Goal: Task Accomplishment & Management: Complete application form

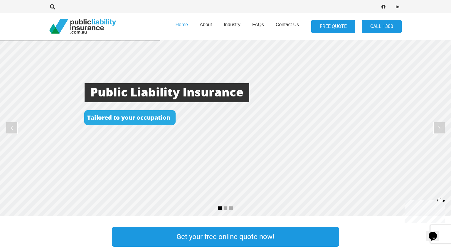
click at [323, 29] on link "FREE QUOTE" at bounding box center [334, 26] width 44 height 13
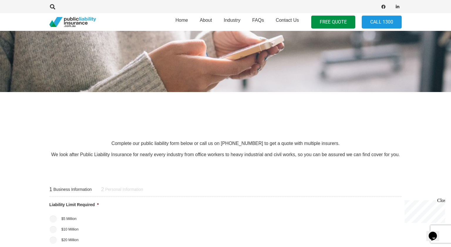
scroll to position [148, 0]
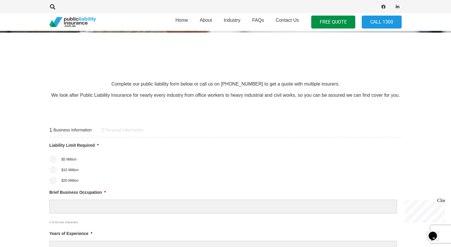
click at [54, 160] on input "$5 Million" at bounding box center [53, 159] width 7 height 7
radio input "true"
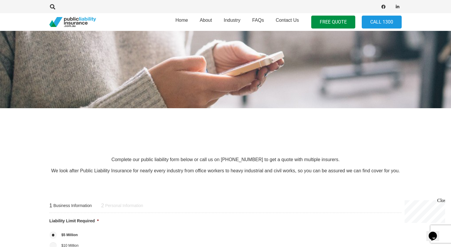
scroll to position [185, 0]
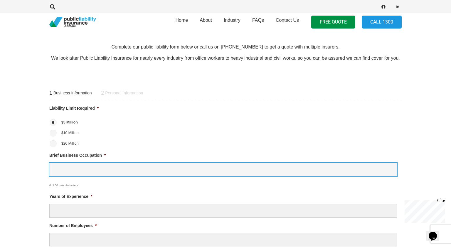
click at [73, 168] on input "Brief Business Occupation *" at bounding box center [223, 170] width 348 height 14
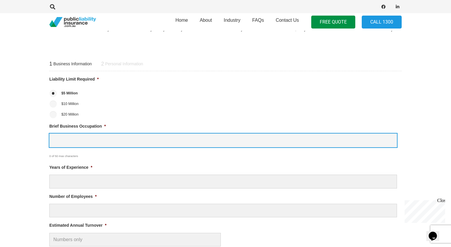
scroll to position [215, 0]
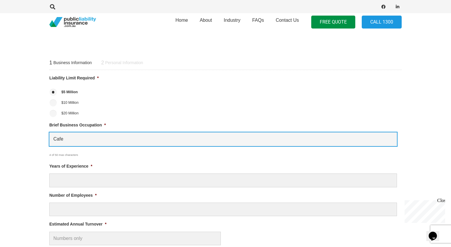
type input "Cafe"
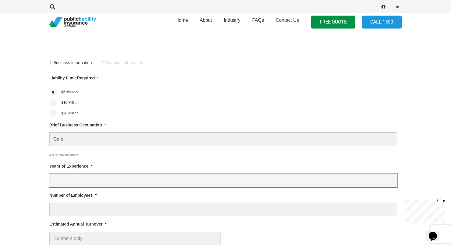
click at [91, 183] on input "Years of Experience *" at bounding box center [223, 180] width 348 height 14
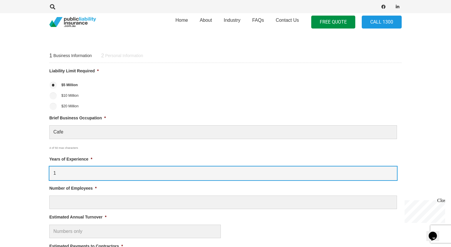
scroll to position [229, 0]
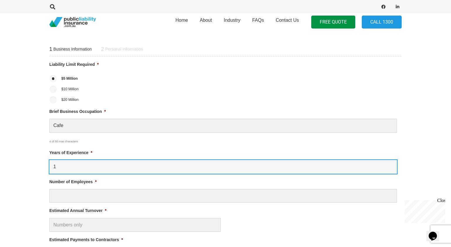
type input "1"
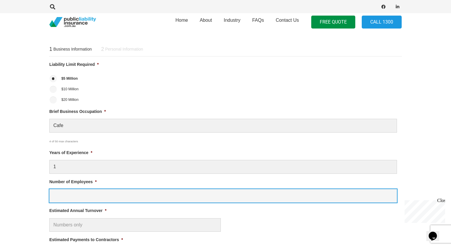
click at [92, 195] on input "Number of Employees *" at bounding box center [223, 196] width 348 height 14
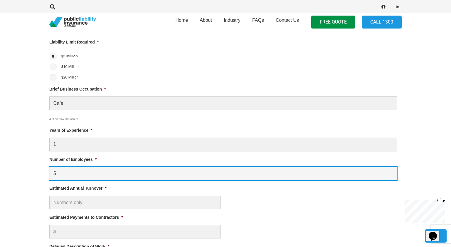
scroll to position [262, 0]
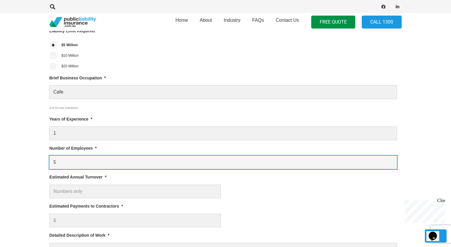
type input "5"
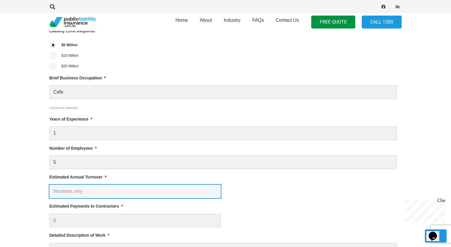
click at [94, 189] on input "Estimated Annual Turnover *" at bounding box center [135, 192] width 172 height 14
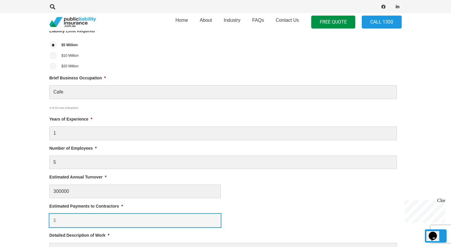
type input "$ 300,000.00"
click at [68, 220] on input "Estimated Payments to Contractors *" at bounding box center [135, 221] width 172 height 14
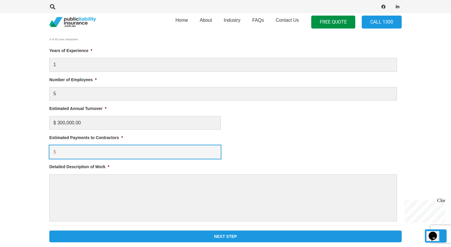
scroll to position [332, 0]
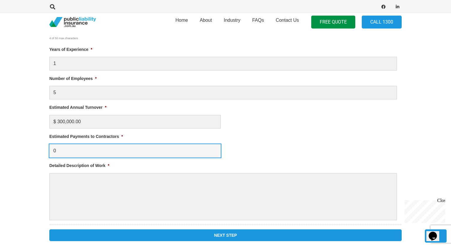
type input "0"
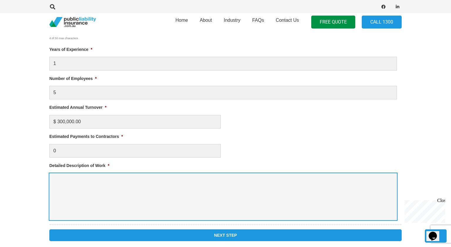
click at [81, 198] on textarea "Detailed Description of Work *" at bounding box center [223, 196] width 348 height 47
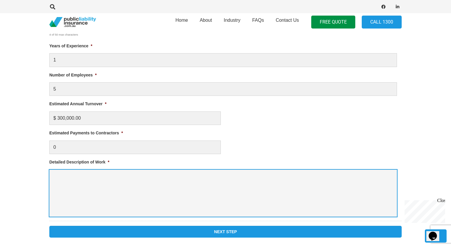
scroll to position [351, 0]
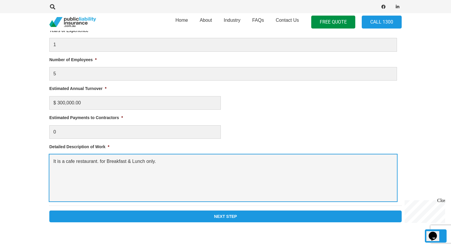
click at [103, 161] on textarea "It is a cafe restaurant. for Breakfast & Lunch only." at bounding box center [223, 177] width 348 height 47
drag, startPoint x: 98, startPoint y: 161, endPoint x: 106, endPoint y: 163, distance: 7.7
click at [99, 161] on textarea "It is a cafe restaurant. for Breakfast & Lunch only." at bounding box center [223, 177] width 348 height 47
type textarea "It is a cafe restaurant for Breakfast & Lunch only."
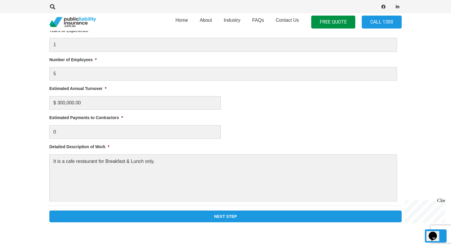
click at [144, 216] on input "Next Step" at bounding box center [225, 216] width 353 height 12
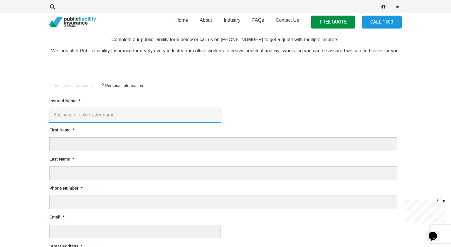
scroll to position [193, 0]
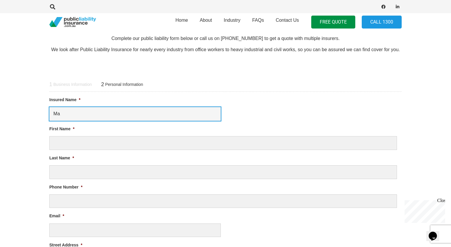
type input "M"
type input "b"
type input "Bass & Bay Venture Pty Ltd"
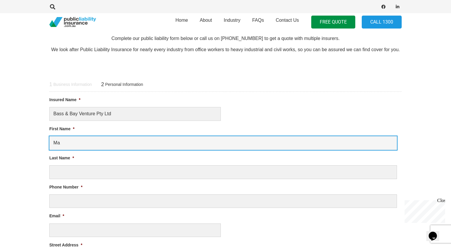
type input "M"
type input "A N M [PERSON_NAME]"
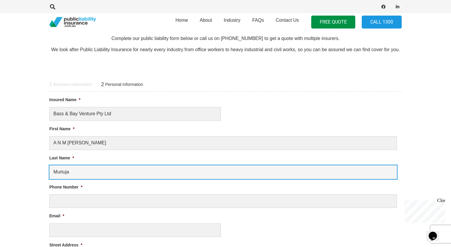
type input "Murtuja"
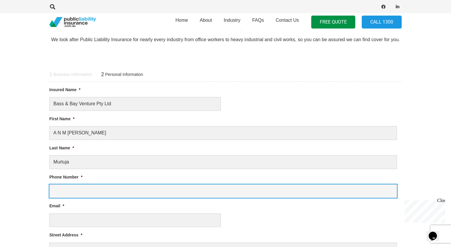
scroll to position [229, 0]
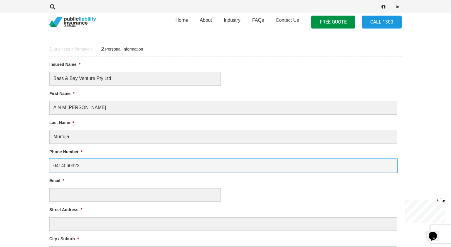
type input "0414060323"
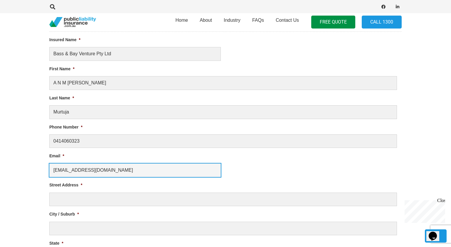
type input "[EMAIL_ADDRESS][DOMAIN_NAME]"
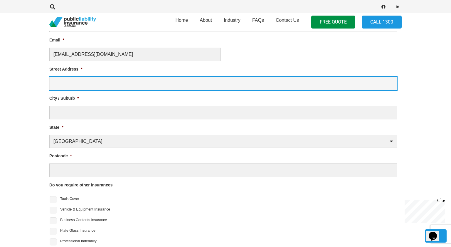
scroll to position [361, 0]
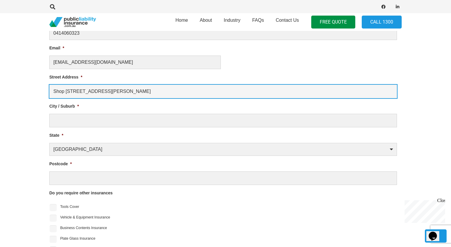
type input "Shop [STREET_ADDRESS][PERSON_NAME]"
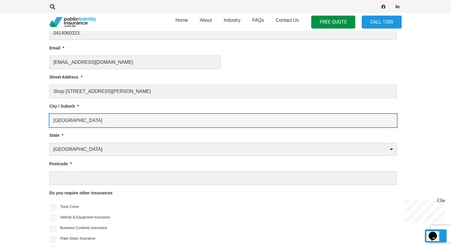
type input "[GEOGRAPHIC_DATA]"
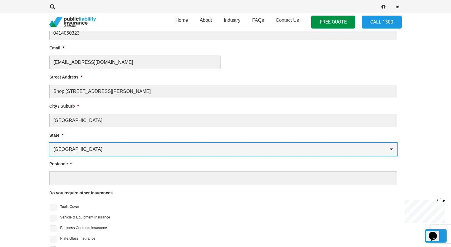
select select "[GEOGRAPHIC_DATA]"
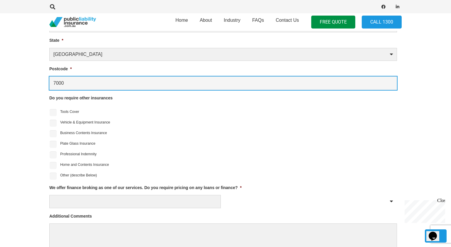
scroll to position [456, 0]
type input "7000"
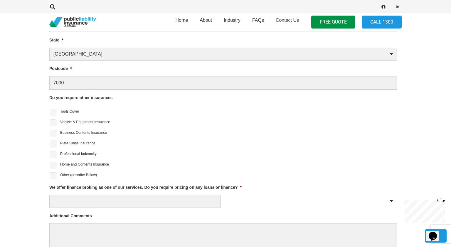
click at [54, 130] on input "Business Contents Insurance" at bounding box center [53, 133] width 7 height 7
checkbox input "true"
click at [53, 153] on input "Professional Indemnity" at bounding box center [53, 154] width 7 height 7
checkbox input "true"
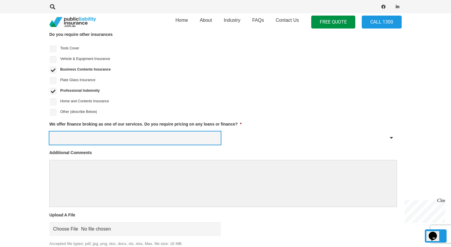
scroll to position [542, 0]
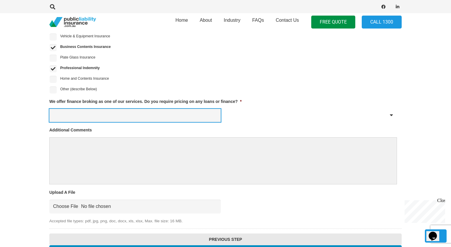
select select "No"
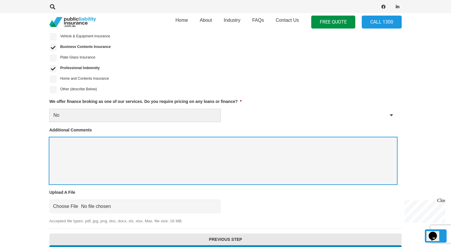
click at [91, 144] on textarea "Additional Comments" at bounding box center [223, 160] width 348 height 47
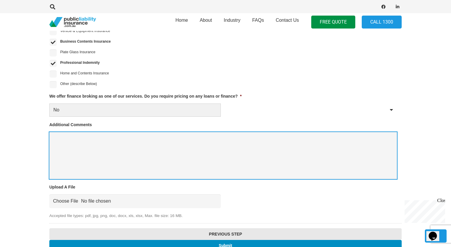
scroll to position [565, 0]
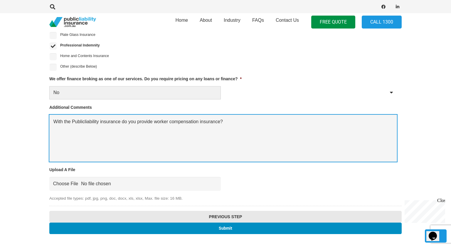
click at [81, 122] on textarea "With the Publicliability insurance do you provide worker compensation insurance?" at bounding box center [223, 138] width 348 height 47
drag, startPoint x: 241, startPoint y: 150, endPoint x: 254, endPoint y: 151, distance: 12.4
click at [242, 150] on textarea "With the Public liability insurance do you provide worker compensation insuranc…" at bounding box center [223, 138] width 348 height 47
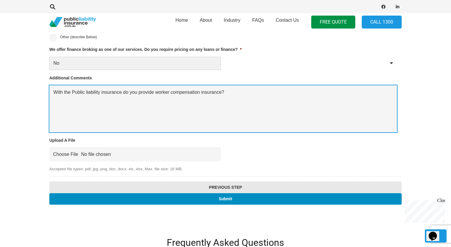
scroll to position [619, 0]
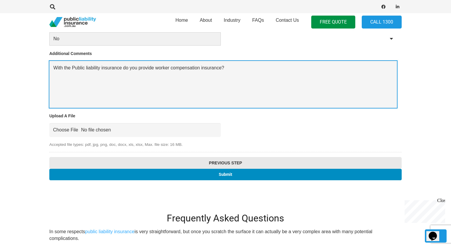
type textarea "With the Public liability insurance do you provide worker compensation insuranc…"
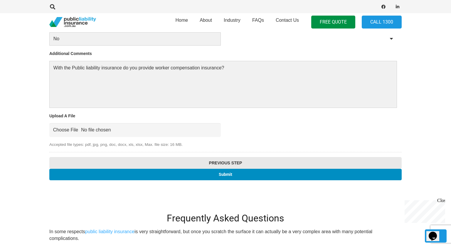
click at [81, 130] on input "Upload A File" at bounding box center [135, 130] width 172 height 14
click at [122, 128] on input "Upload A File" at bounding box center [135, 130] width 172 height 14
type input "C:\fakepath\ABNCurrentDetails_31687474942.pdf"
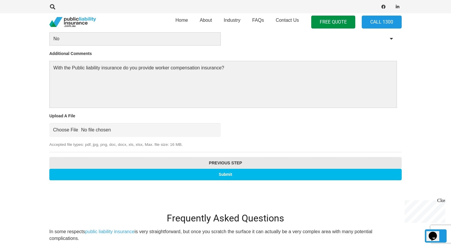
click at [236, 172] on input "Submit" at bounding box center [225, 174] width 353 height 11
click at [230, 170] on input "Submit" at bounding box center [225, 174] width 353 height 11
